Goal: Task Accomplishment & Management: Manage account settings

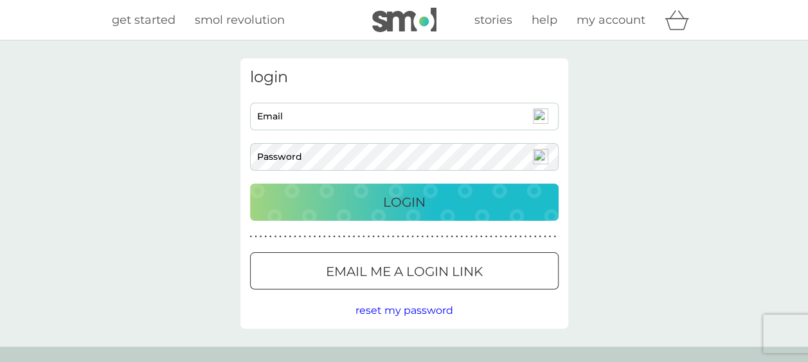
drag, startPoint x: 306, startPoint y: 108, endPoint x: 333, endPoint y: -22, distance: 133.2
click at [333, 0] on html "get started smol revolution stories help my account login Email Password Login …" at bounding box center [404, 326] width 808 height 652
type input "[EMAIL_ADDRESS][DOMAIN_NAME]"
click at [375, 204] on div "Login" at bounding box center [404, 202] width 283 height 21
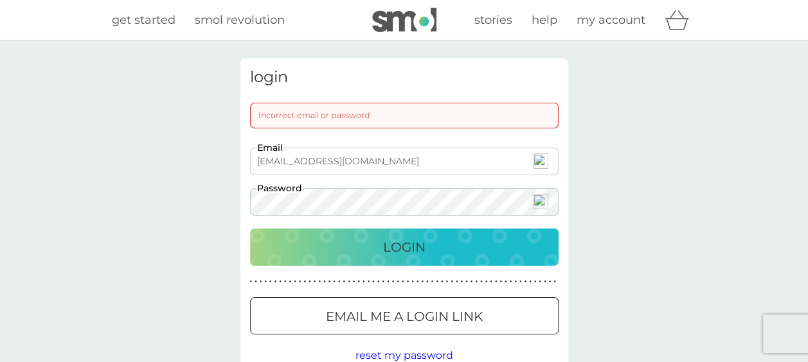
click at [269, 158] on div "[EMAIL_ADDRESS][DOMAIN_NAME] Email Password" at bounding box center [404, 182] width 318 height 68
click at [380, 249] on div "Login" at bounding box center [404, 247] width 283 height 21
click at [391, 321] on div at bounding box center [404, 316] width 46 height 13
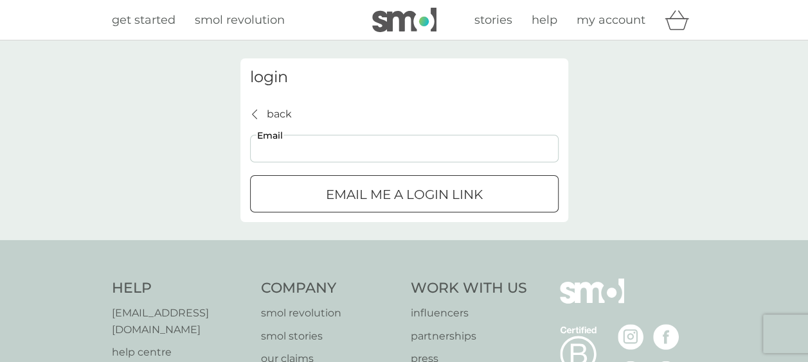
click at [283, 147] on input "Email" at bounding box center [404, 149] width 308 height 28
click at [635, 21] on span "my account" at bounding box center [610, 20] width 69 height 14
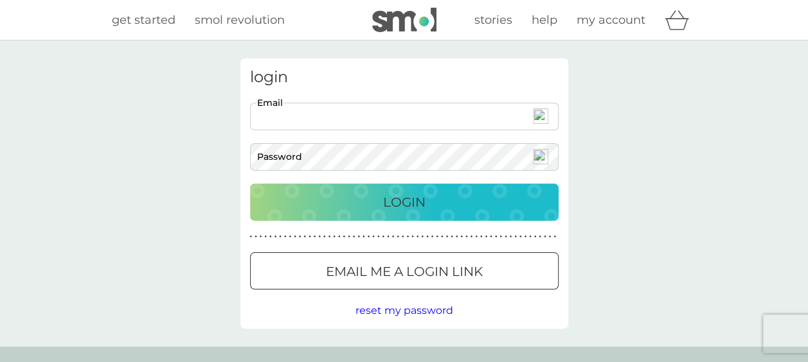
click at [299, 121] on input "Email" at bounding box center [404, 117] width 308 height 28
click at [475, 94] on div "login Email Password Login ● ● ● ● ● ● ● ● ● ● ● ● ● ● ● ● ● ● ● ● ● ● ● ● ● ● …" at bounding box center [404, 193] width 328 height 271
drag, startPoint x: 475, startPoint y: 94, endPoint x: 481, endPoint y: 90, distance: 7.3
click at [481, 90] on div "login Email Password Login ● ● ● ● ● ● ● ● ● ● ● ● ● ● ● ● ● ● ● ● ● ● ● ● ● ● …" at bounding box center [404, 193] width 328 height 271
click at [368, 112] on input "Email" at bounding box center [404, 117] width 308 height 28
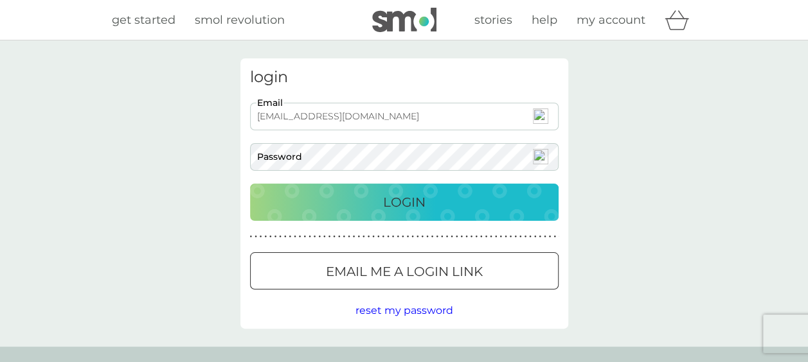
click at [314, 118] on input "aileensilver@otmail.com" at bounding box center [404, 117] width 308 height 28
type input "aileensilver@hotmail.com"
click at [399, 200] on p "Login" at bounding box center [404, 202] width 42 height 21
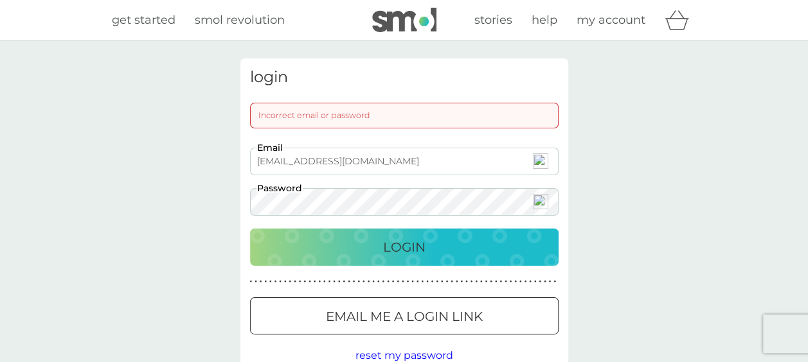
click at [374, 242] on div "Login" at bounding box center [404, 247] width 283 height 21
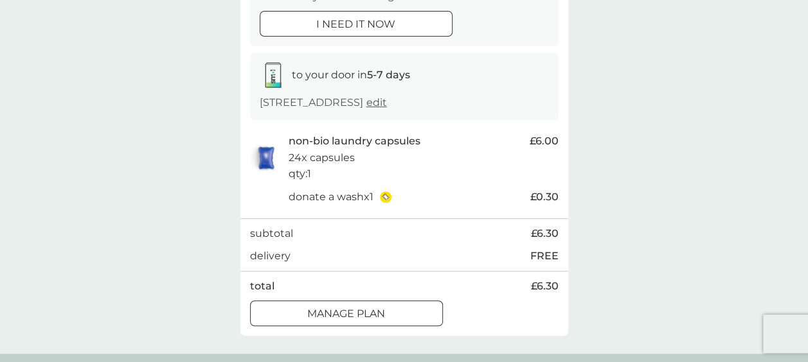
scroll to position [181, 0]
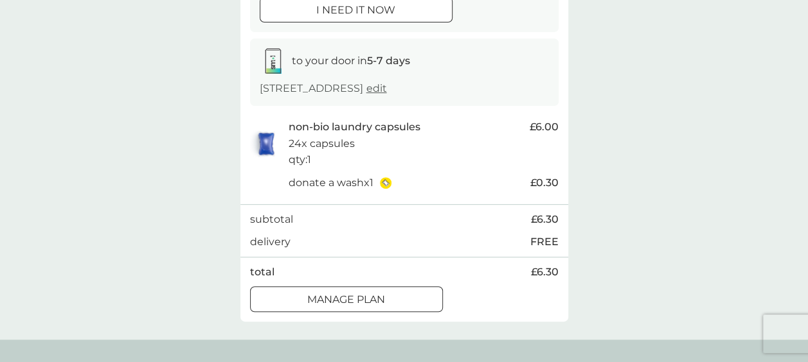
click at [331, 299] on div at bounding box center [331, 299] width 0 height 0
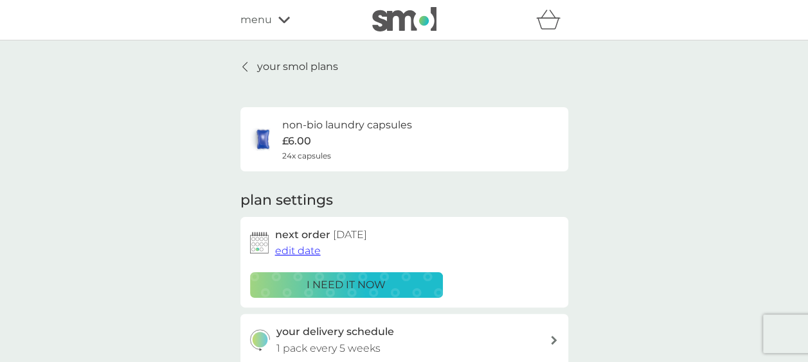
click at [305, 251] on span "edit date" at bounding box center [298, 251] width 46 height 12
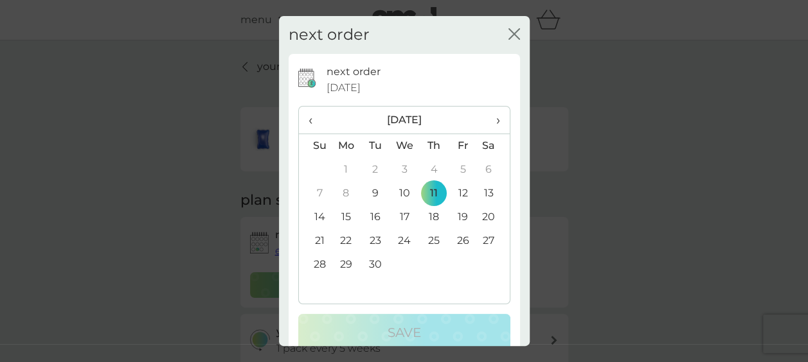
scroll to position [53, 0]
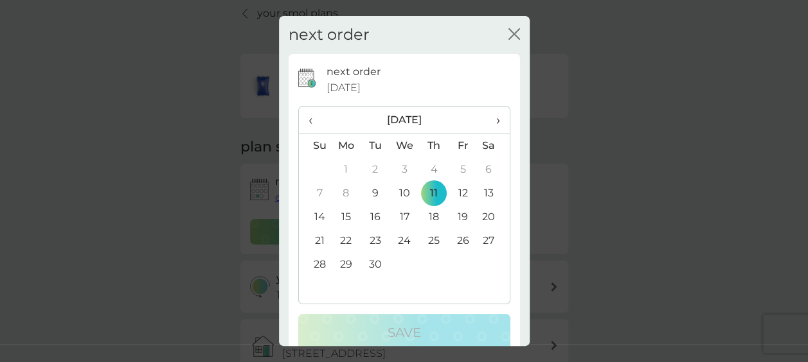
click at [492, 118] on th "›" at bounding box center [493, 121] width 32 height 28
click at [428, 212] on td "16" at bounding box center [433, 218] width 29 height 24
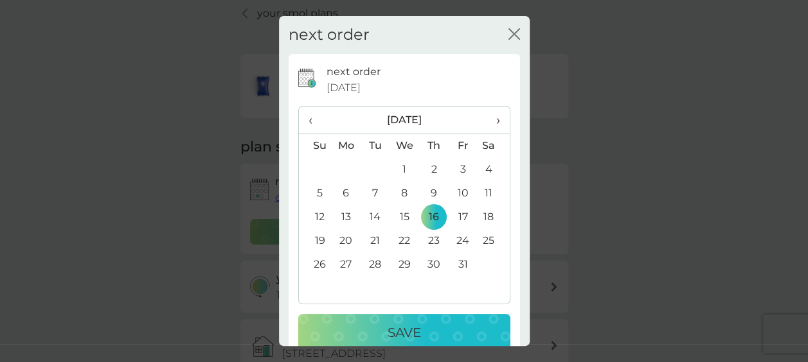
click at [404, 329] on p "Save" at bounding box center [403, 333] width 33 height 21
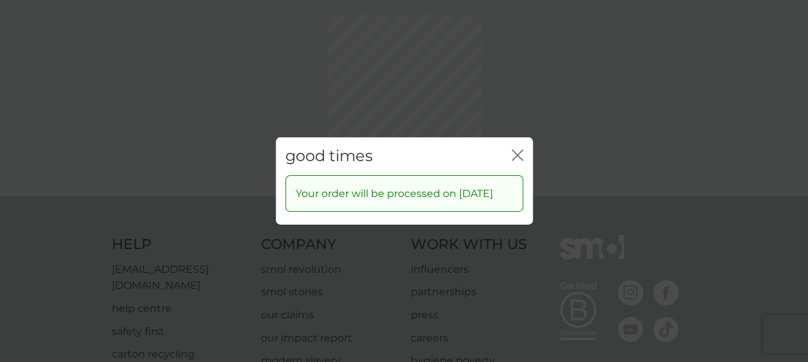
click at [514, 91] on div "good times close Your order will be processed on [DATE]" at bounding box center [404, 181] width 808 height 362
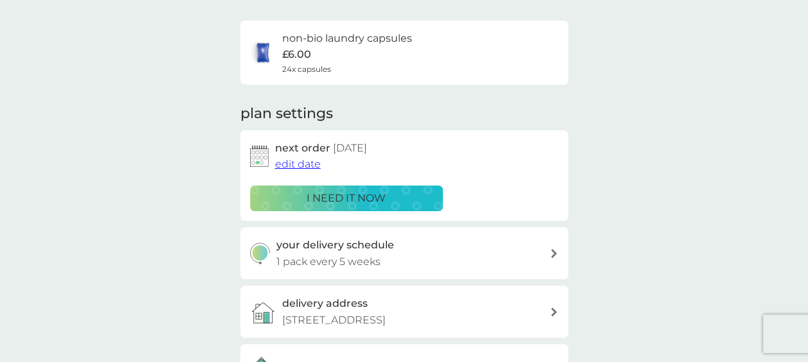
scroll to position [0, 0]
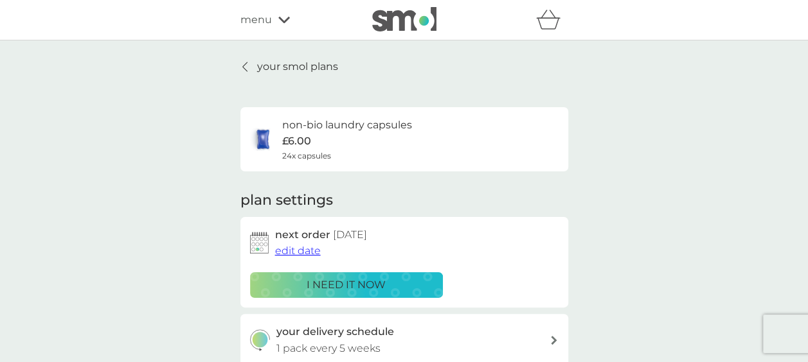
click at [312, 60] on p "your smol plans" at bounding box center [297, 66] width 81 height 17
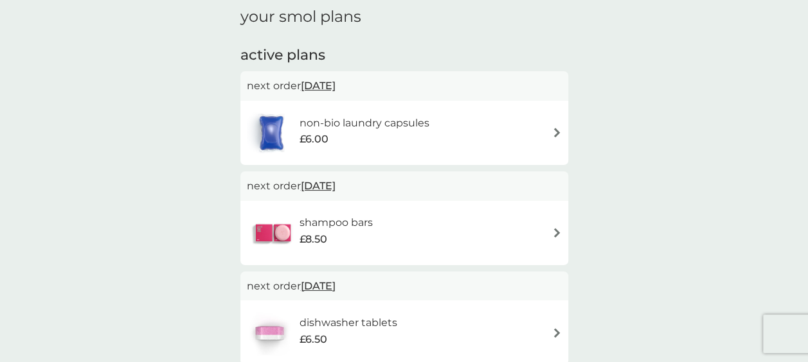
scroll to position [193, 0]
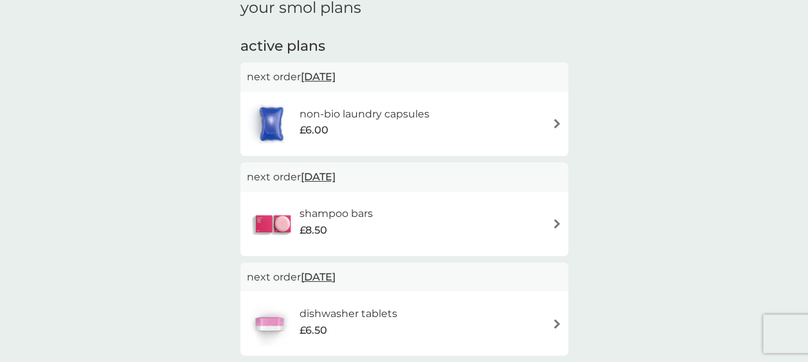
click at [359, 224] on div "£8.50" at bounding box center [335, 230] width 73 height 17
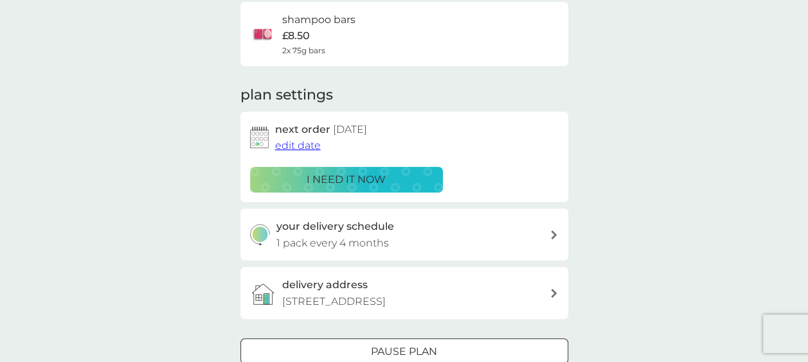
scroll to position [117, 0]
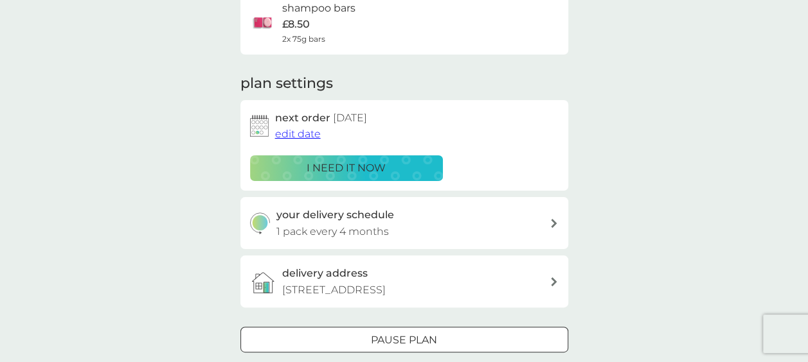
click at [296, 134] on span "edit date" at bounding box center [298, 134] width 46 height 12
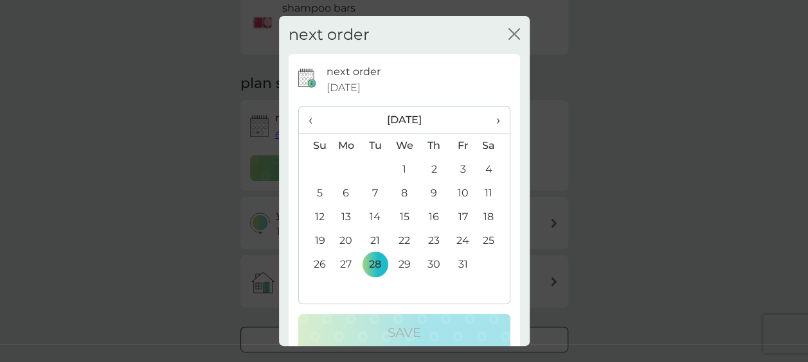
click at [489, 116] on span "›" at bounding box center [492, 120] width 13 height 27
click at [428, 236] on td "20" at bounding box center [433, 241] width 29 height 24
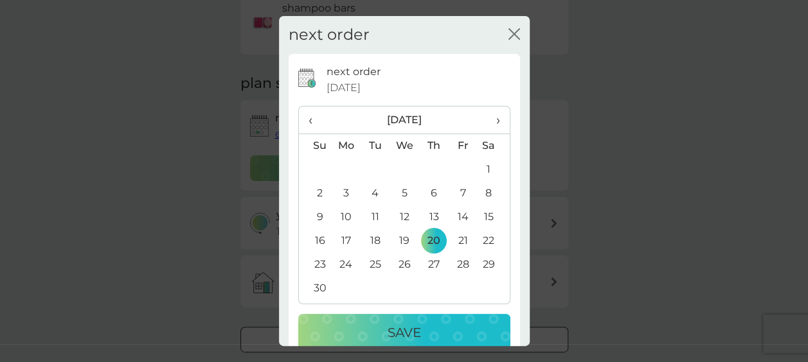
click at [410, 330] on p "Save" at bounding box center [403, 333] width 33 height 21
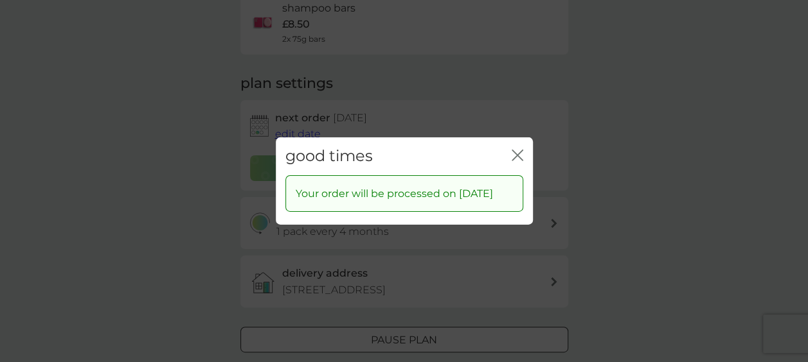
click at [518, 150] on icon "close" at bounding box center [517, 156] width 12 height 12
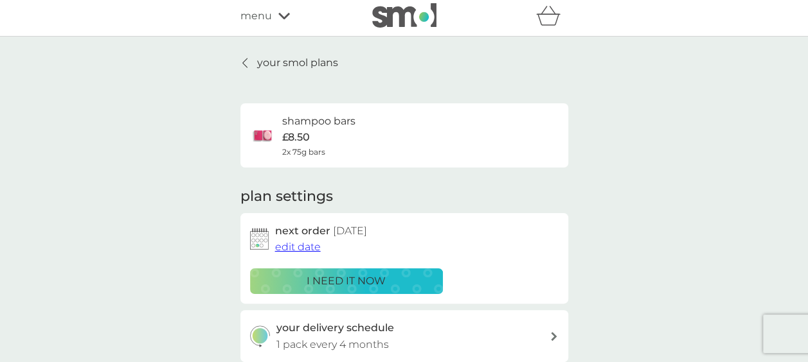
scroll to position [0, 0]
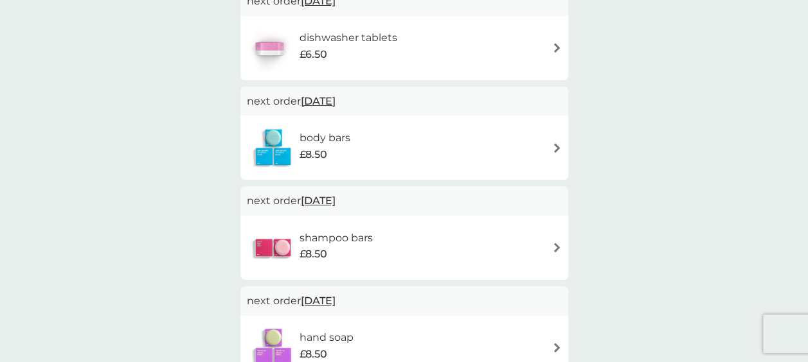
scroll to position [333, 0]
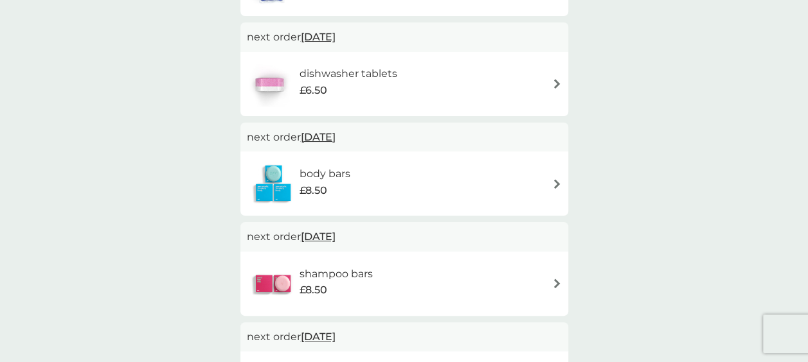
click at [335, 134] on span "[DATE]" at bounding box center [318, 137] width 35 height 25
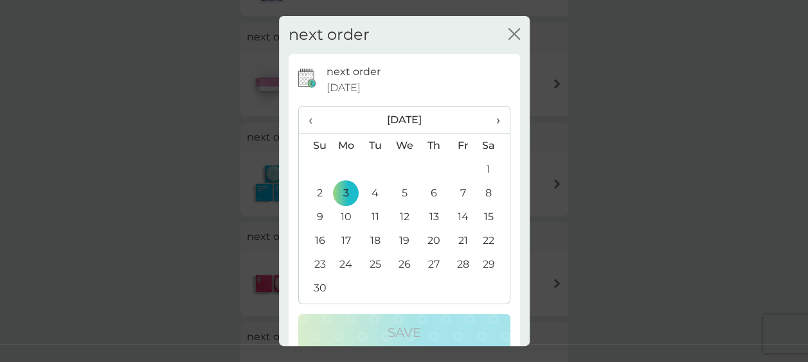
click at [508, 31] on icon "close" at bounding box center [514, 34] width 12 height 12
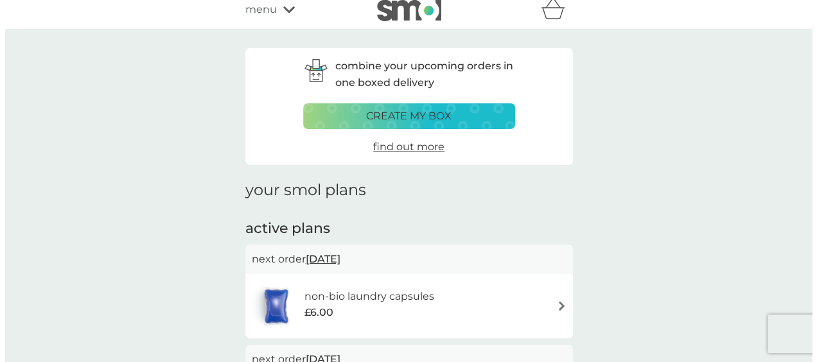
scroll to position [0, 0]
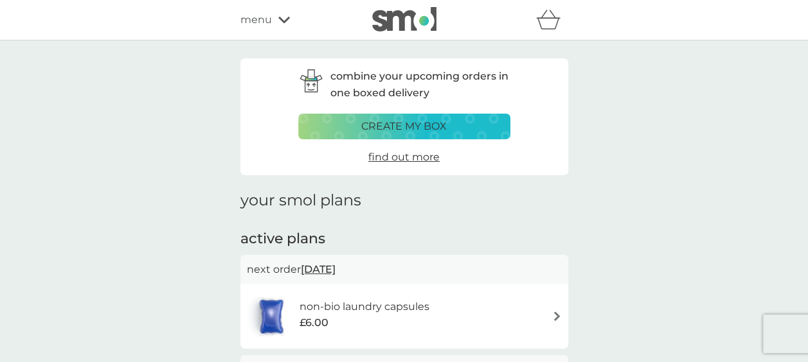
click at [279, 24] on div "menu" at bounding box center [294, 20] width 109 height 17
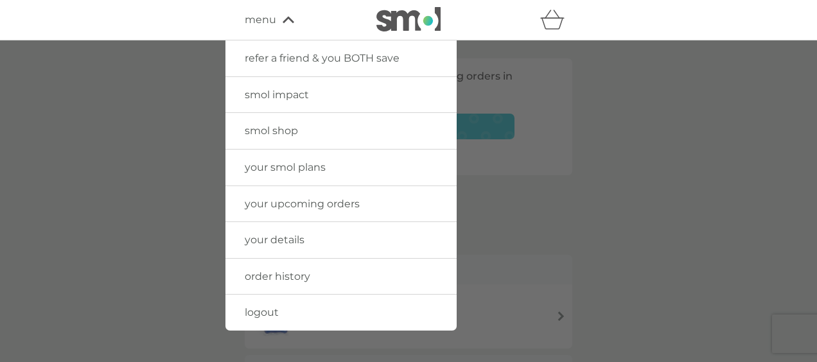
click at [265, 314] on span "logout" at bounding box center [262, 312] width 34 height 12
